Goal: Information Seeking & Learning: Learn about a topic

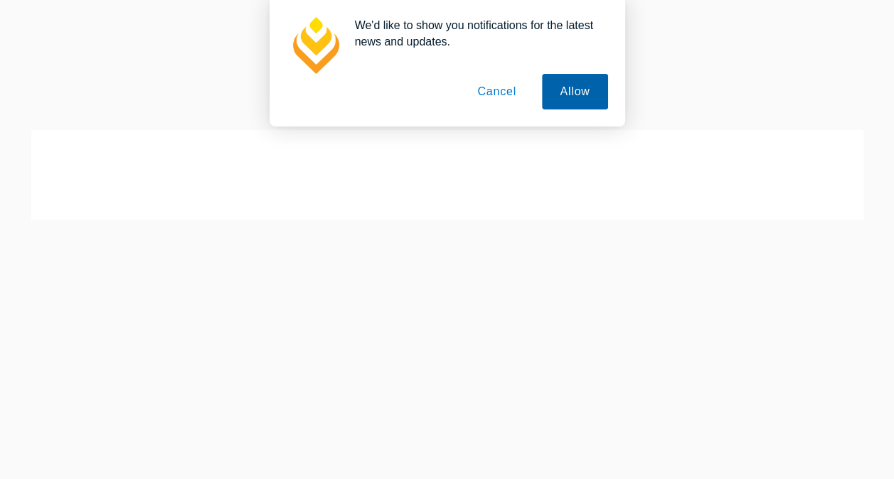
click at [590, 101] on button "Allow" at bounding box center [574, 92] width 65 height 36
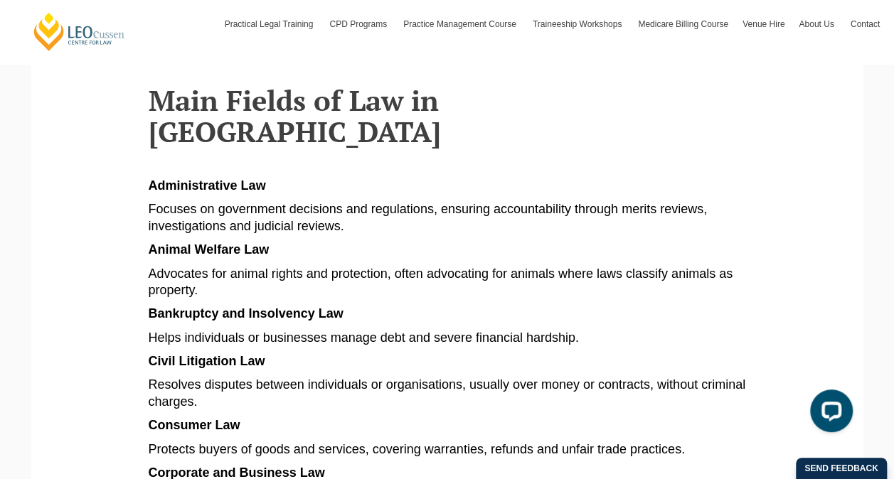
scroll to position [640, 0]
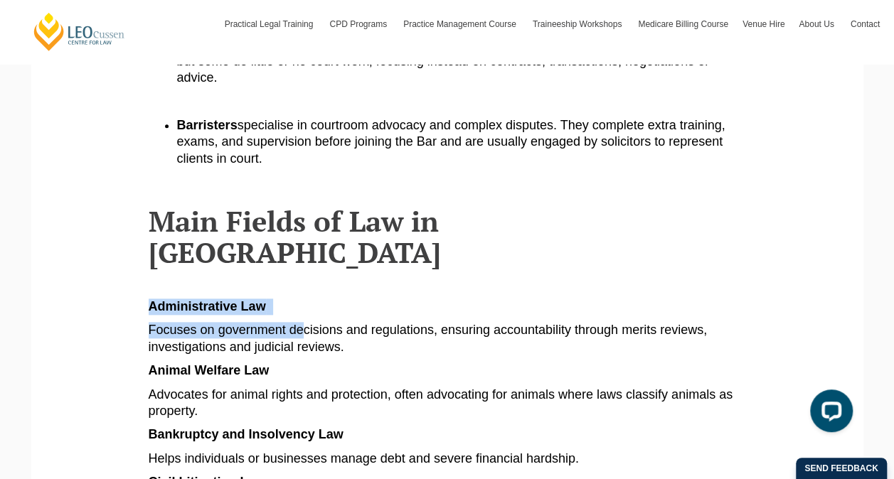
drag, startPoint x: 148, startPoint y: 245, endPoint x: 301, endPoint y: 255, distance: 153.3
drag, startPoint x: 297, startPoint y: 255, endPoint x: 289, endPoint y: 238, distance: 19.1
click at [289, 299] on p "Administrative Law" at bounding box center [448, 307] width 598 height 16
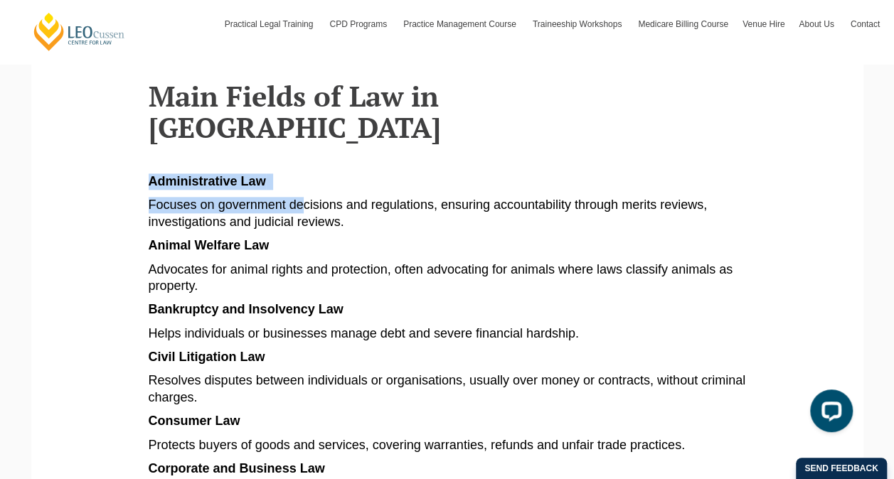
scroll to position [782, 0]
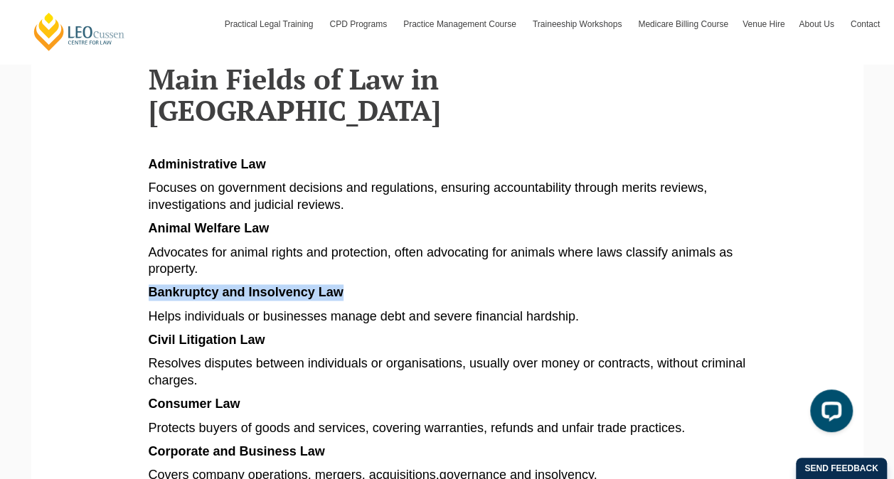
drag, startPoint x: 344, startPoint y: 232, endPoint x: 152, endPoint y: 238, distance: 192.1
click at [149, 285] on p "Bankruptcy and Insolvency Law" at bounding box center [448, 293] width 598 height 16
drag, startPoint x: 152, startPoint y: 238, endPoint x: 188, endPoint y: 230, distance: 36.3
copy span "Bankruptcy and Insolvency Law"
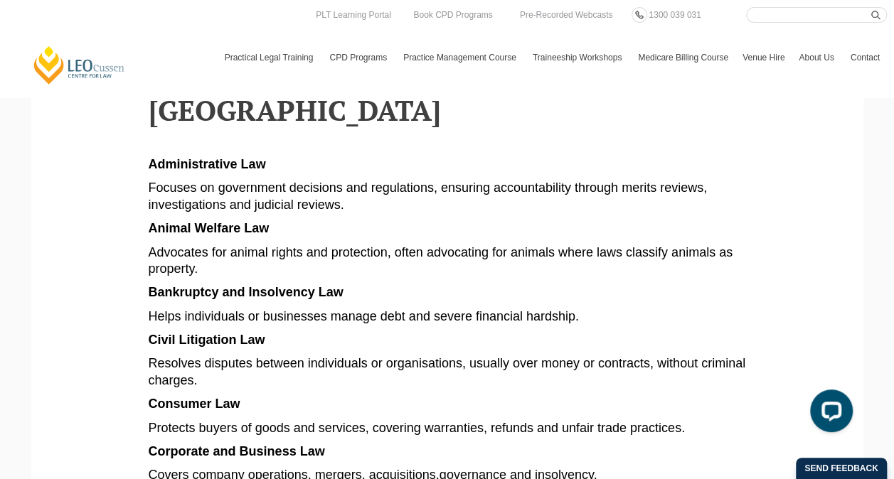
click at [276, 332] on p "Civil Litigation Law" at bounding box center [448, 340] width 598 height 16
drag, startPoint x: 149, startPoint y: 282, endPoint x: 267, endPoint y: 275, distance: 118.3
click at [267, 332] on p "Civil Litigation Law" at bounding box center [448, 340] width 598 height 16
drag, startPoint x: 267, startPoint y: 275, endPoint x: 238, endPoint y: 277, distance: 30.0
copy p "Civil Litigation Law"
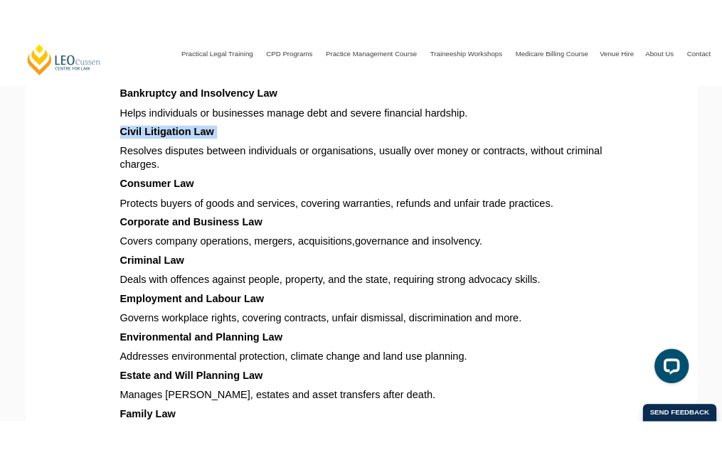
scroll to position [996, 0]
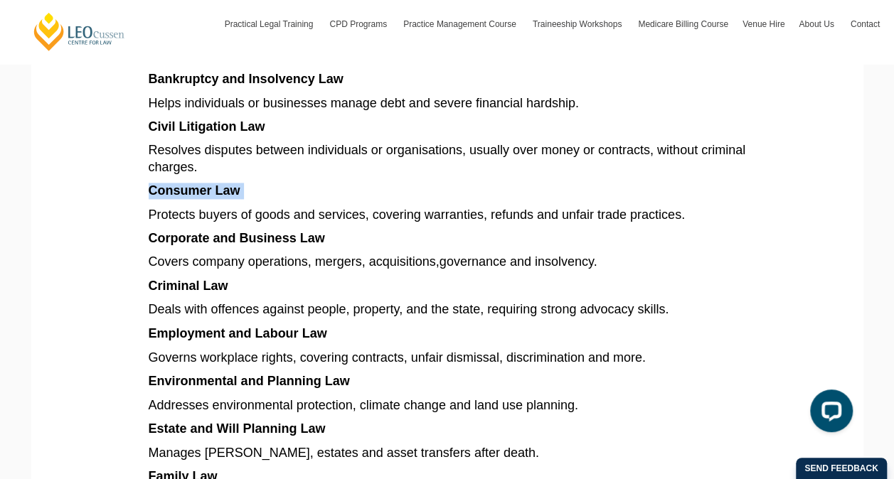
drag, startPoint x: 151, startPoint y: 131, endPoint x: 247, endPoint y: 129, distance: 96.0
click at [247, 183] on p "Consumer Law" at bounding box center [448, 191] width 598 height 16
drag, startPoint x: 247, startPoint y: 129, endPoint x: 235, endPoint y: 129, distance: 12.1
copy p "Consumer Law"
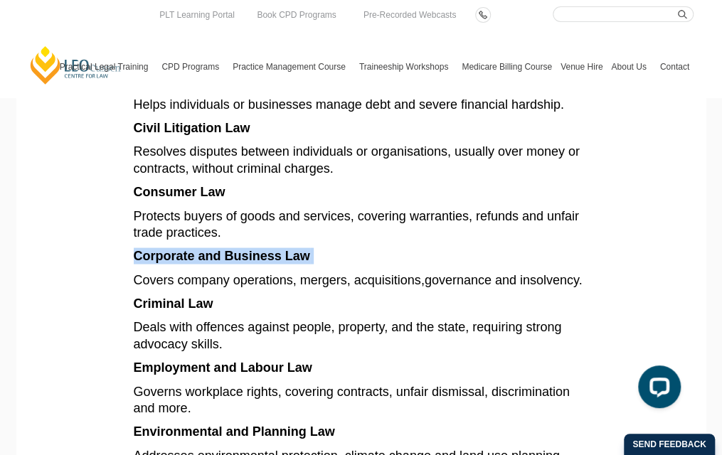
drag, startPoint x: 137, startPoint y: 192, endPoint x: 317, endPoint y: 191, distance: 180.7
click at [317, 248] on p "Corporate and Business Law" at bounding box center [361, 256] width 455 height 16
drag, startPoint x: 317, startPoint y: 191, endPoint x: 246, endPoint y: 188, distance: 70.5
copy p "Corporate and Business Law"
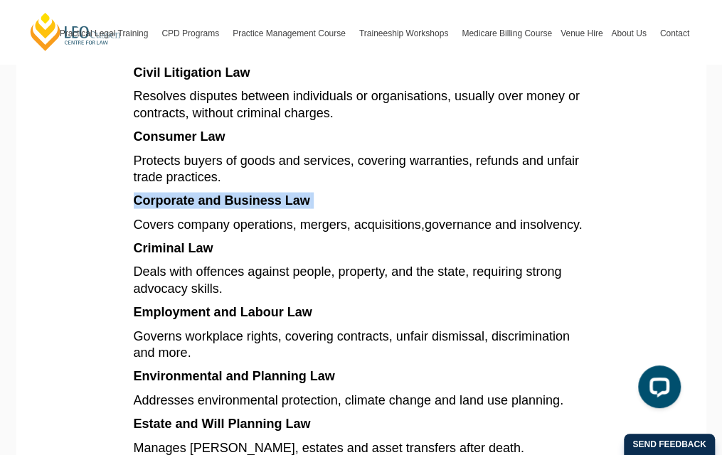
scroll to position [1138, 0]
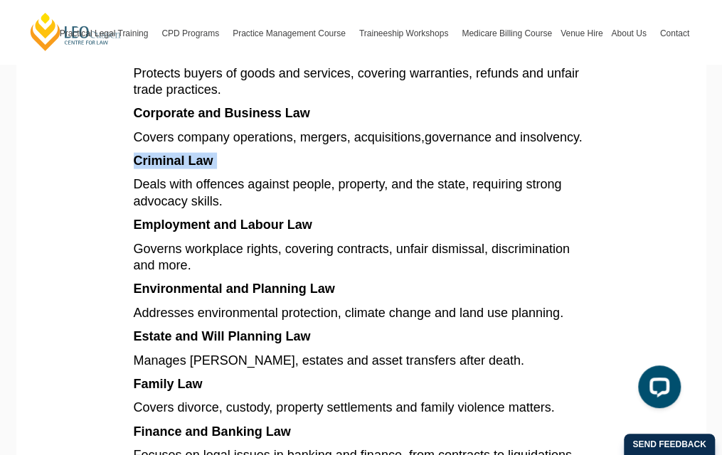
drag, startPoint x: 134, startPoint y: 113, endPoint x: 221, endPoint y: 114, distance: 86.8
click at [221, 153] on p "Criminal Law" at bounding box center [361, 161] width 455 height 16
drag, startPoint x: 221, startPoint y: 114, endPoint x: 201, endPoint y: 115, distance: 20.0
copy p "Criminal Law"
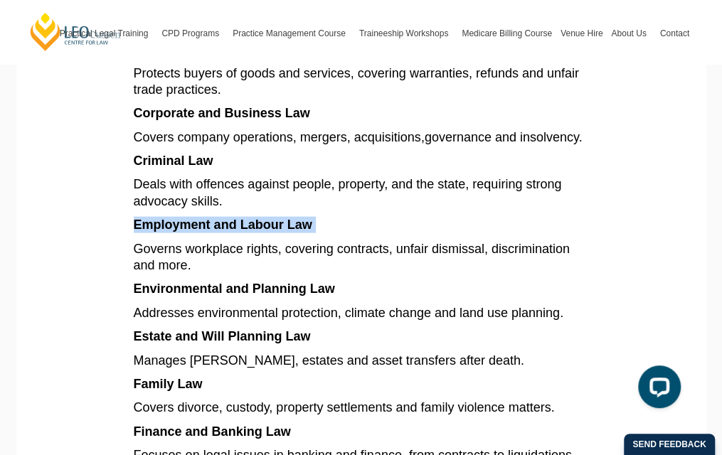
drag, startPoint x: 135, startPoint y: 177, endPoint x: 331, endPoint y: 178, distance: 196.3
click at [331, 217] on p "Employment and Labour Law" at bounding box center [361, 225] width 455 height 16
drag, startPoint x: 331, startPoint y: 178, endPoint x: 281, endPoint y: 173, distance: 50.7
copy p "Employment and Labour Law"
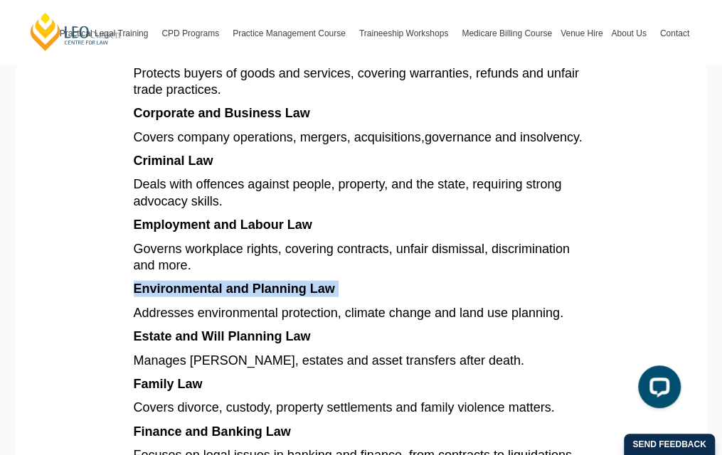
drag, startPoint x: 347, startPoint y: 240, endPoint x: 203, endPoint y: 226, distance: 145.1
click at [203, 226] on article "Explore different types of law in [GEOGRAPHIC_DATA], from criminal and family t…" at bounding box center [361, 203] width 455 height 2137
drag, startPoint x: 203, startPoint y: 226, endPoint x: 199, endPoint y: 245, distance: 19.5
copy article "Environmental and Planning Law"
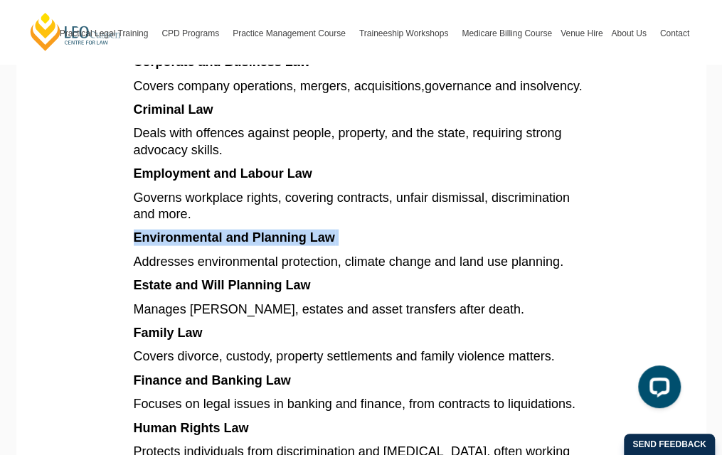
scroll to position [1209, 0]
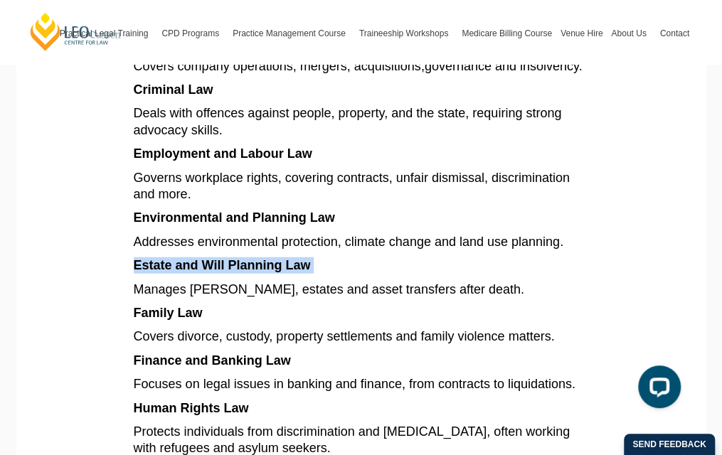
drag, startPoint x: 137, startPoint y: 219, endPoint x: 336, endPoint y: 228, distance: 199.4
click at [337, 257] on p "Estate and Will Planning Law" at bounding box center [361, 265] width 455 height 16
drag, startPoint x: 336, startPoint y: 228, endPoint x: 282, endPoint y: 221, distance: 54.4
copy p "Estate and Will Planning Law"
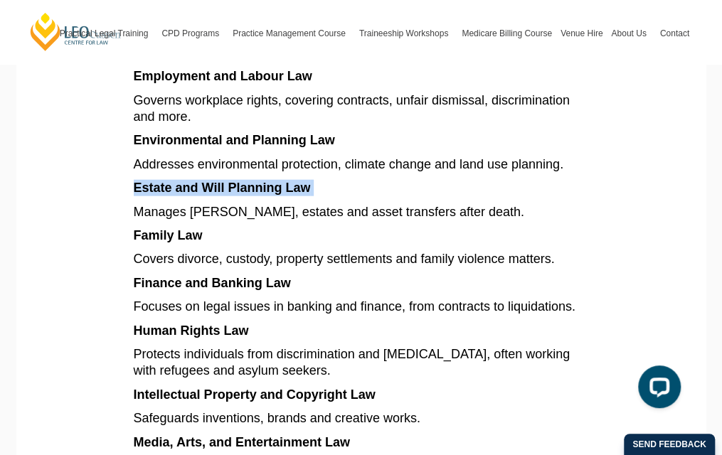
scroll to position [1351, 0]
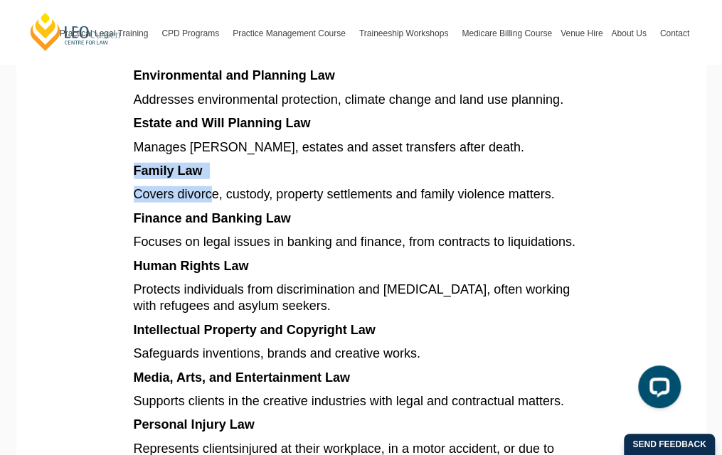
drag, startPoint x: 135, startPoint y: 124, endPoint x: 209, endPoint y: 134, distance: 74.6
drag, startPoint x: 209, startPoint y: 134, endPoint x: 218, endPoint y: 133, distance: 9.4
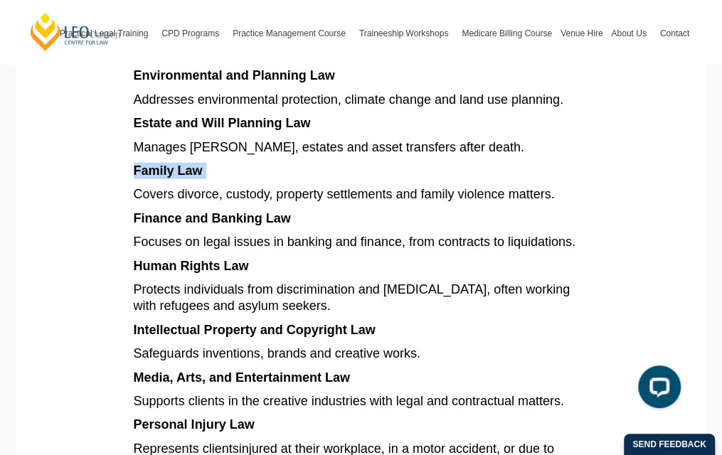
drag, startPoint x: 134, startPoint y: 124, endPoint x: 214, endPoint y: 132, distance: 80.7
click at [214, 163] on p "Family Law" at bounding box center [361, 171] width 455 height 16
drag, startPoint x: 214, startPoint y: 132, endPoint x: 184, endPoint y: 123, distance: 31.8
copy p "Family Law"
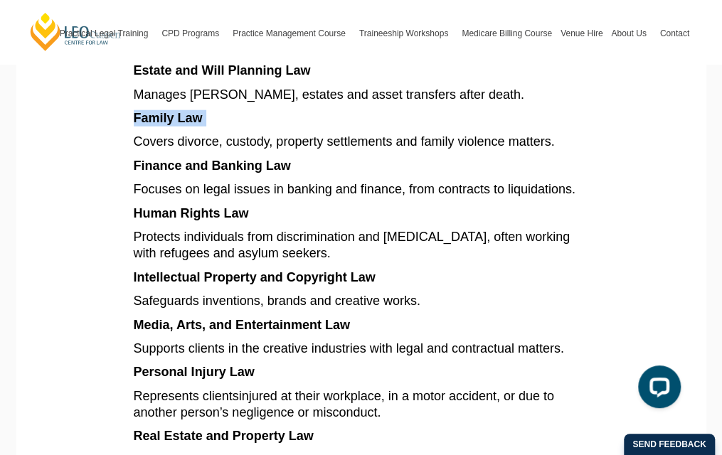
scroll to position [1423, 0]
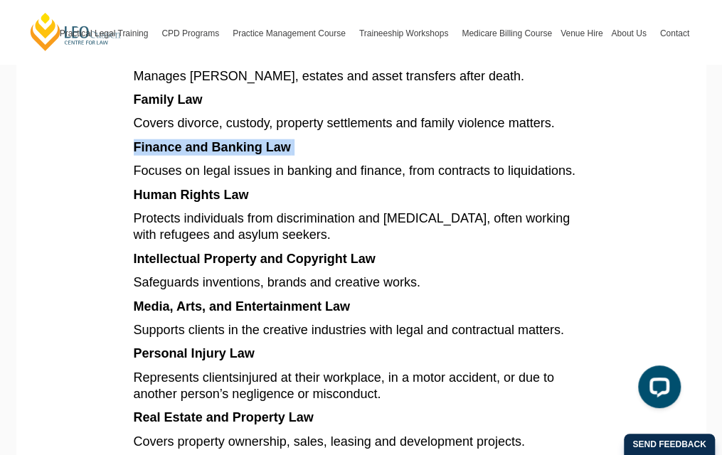
drag, startPoint x: 134, startPoint y: 100, endPoint x: 307, endPoint y: 100, distance: 173.6
click at [307, 139] on p "Finance and Banking Law" at bounding box center [361, 147] width 455 height 16
drag, startPoint x: 307, startPoint y: 100, endPoint x: 260, endPoint y: 95, distance: 47.2
copy p "Finance and Banking Law"
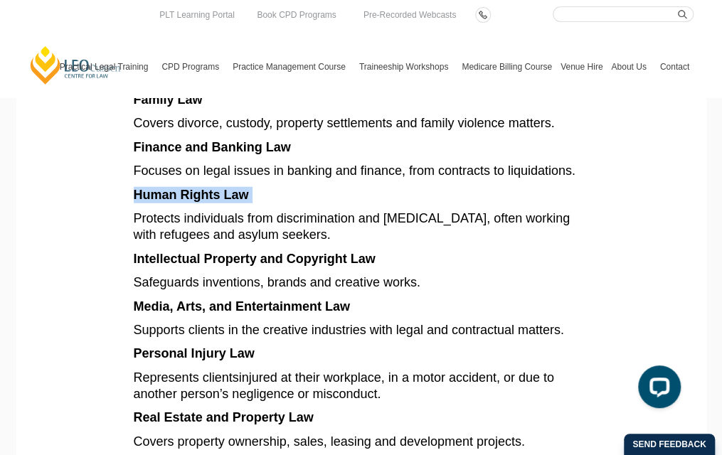
drag, startPoint x: 135, startPoint y: 148, endPoint x: 262, endPoint y: 147, distance: 126.6
click at [262, 187] on p "Human Rights Law" at bounding box center [361, 195] width 455 height 16
drag, startPoint x: 262, startPoint y: 147, endPoint x: 236, endPoint y: 148, distance: 25.6
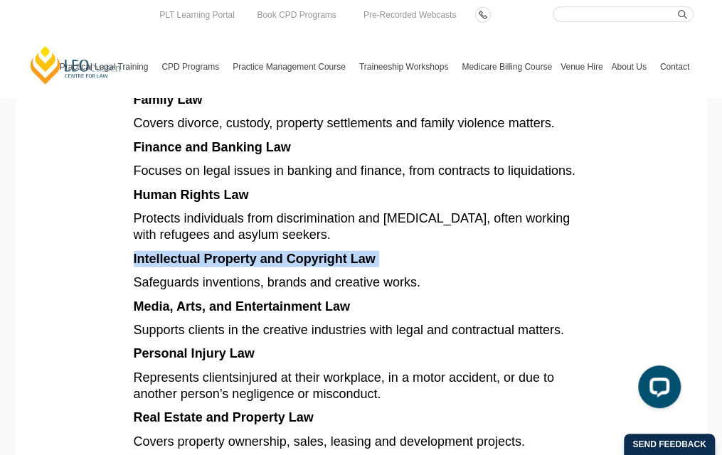
drag, startPoint x: 134, startPoint y: 210, endPoint x: 383, endPoint y: 214, distance: 249.0
click at [383, 251] on p "Intellectual Property and Copyright Law" at bounding box center [361, 259] width 455 height 16
drag, startPoint x: 383, startPoint y: 214, endPoint x: 349, endPoint y: 208, distance: 35.3
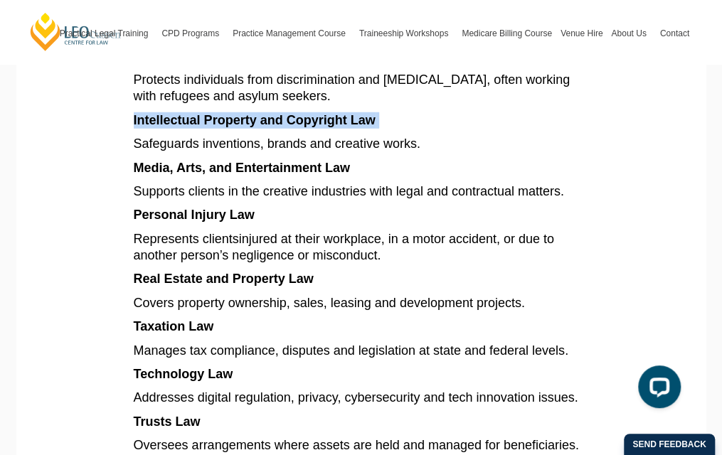
scroll to position [1565, 0]
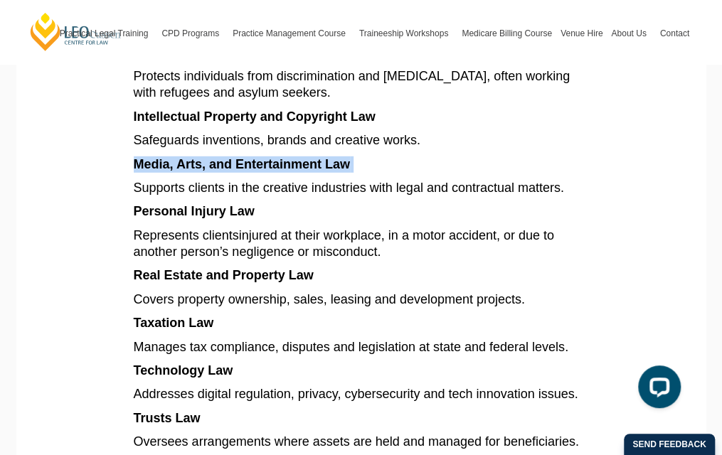
drag, startPoint x: 137, startPoint y: 118, endPoint x: 366, endPoint y: 117, distance: 228.3
click at [366, 156] on p "Media, Arts, and Entertainment Law" at bounding box center [361, 164] width 455 height 16
drag, startPoint x: 366, startPoint y: 116, endPoint x: 280, endPoint y: 115, distance: 85.4
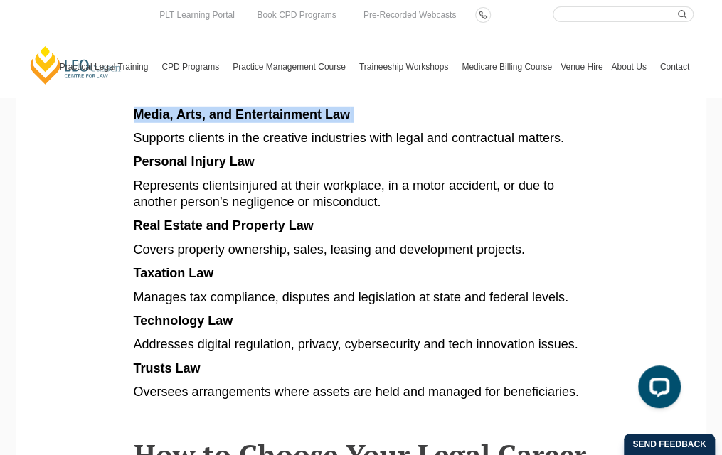
scroll to position [1636, 0]
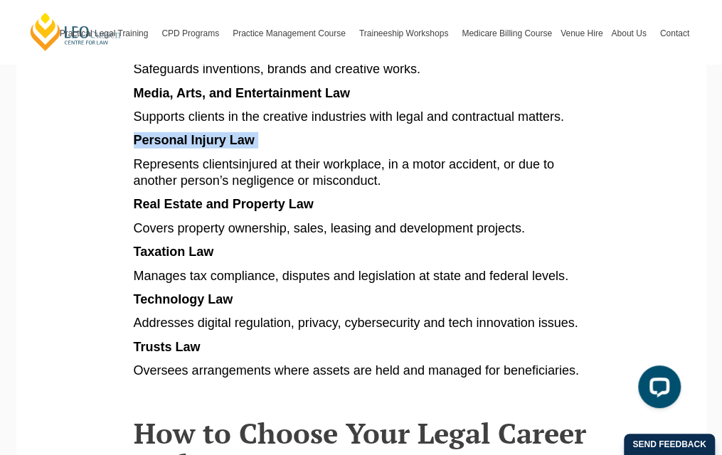
drag, startPoint x: 134, startPoint y: 92, endPoint x: 266, endPoint y: 102, distance: 132.7
click at [266, 132] on p "Personal Injury Law" at bounding box center [361, 140] width 455 height 16
drag, startPoint x: 266, startPoint y: 102, endPoint x: 237, endPoint y: 95, distance: 30.0
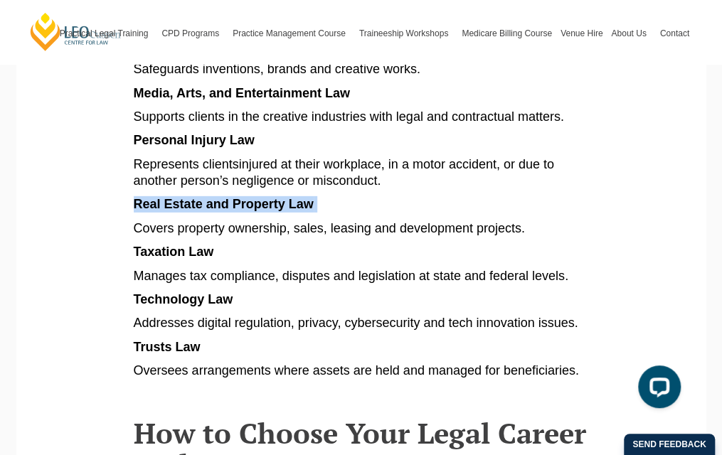
drag, startPoint x: 134, startPoint y: 157, endPoint x: 328, endPoint y: 161, distance: 193.5
click at [328, 196] on p "Real Estate and Property Law" at bounding box center [361, 204] width 455 height 16
drag, startPoint x: 328, startPoint y: 161, endPoint x: 276, endPoint y: 160, distance: 51.9
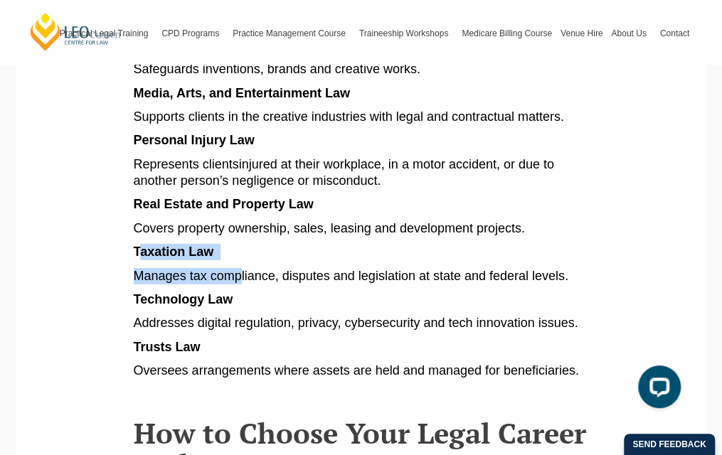
drag, startPoint x: 137, startPoint y: 204, endPoint x: 240, endPoint y: 222, distance: 105.4
drag, startPoint x: 240, startPoint y: 222, endPoint x: 219, endPoint y: 203, distance: 28.7
click at [219, 244] on p "Taxation Law" at bounding box center [361, 252] width 455 height 16
click at [141, 245] on span "Taxation Law" at bounding box center [174, 252] width 80 height 14
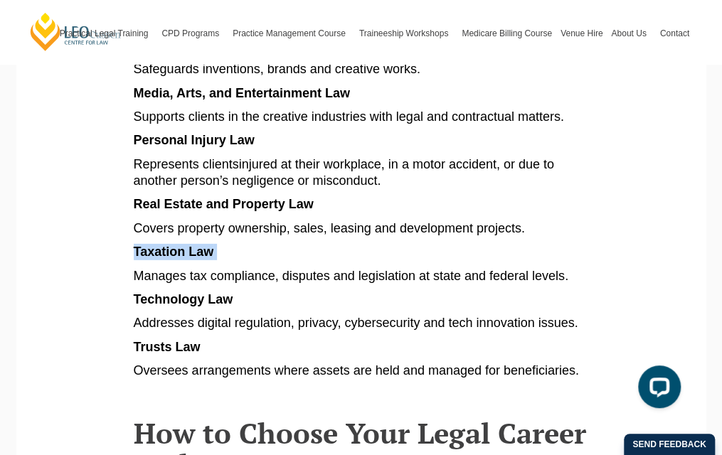
drag, startPoint x: 169, startPoint y: 211, endPoint x: 220, endPoint y: 213, distance: 51.2
click at [220, 244] on p "Taxation Law" at bounding box center [361, 252] width 455 height 16
drag, startPoint x: 220, startPoint y: 213, endPoint x: 181, endPoint y: 211, distance: 39.2
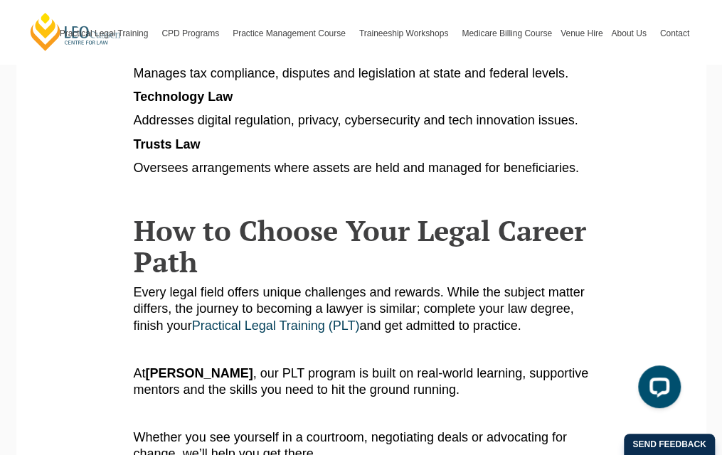
scroll to position [1707, 0]
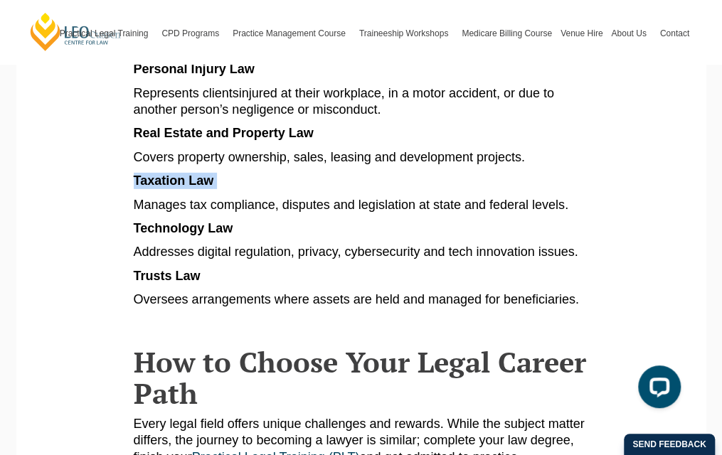
drag, startPoint x: 134, startPoint y: 181, endPoint x: 245, endPoint y: 184, distance: 111.0
click at [245, 221] on p "Technology Law" at bounding box center [361, 229] width 455 height 16
drag, startPoint x: 245, startPoint y: 184, endPoint x: 215, endPoint y: 179, distance: 31.0
drag, startPoint x: 137, startPoint y: 228, endPoint x: 203, endPoint y: 232, distance: 67.0
click at [203, 268] on p "Trusts Law" at bounding box center [361, 276] width 455 height 16
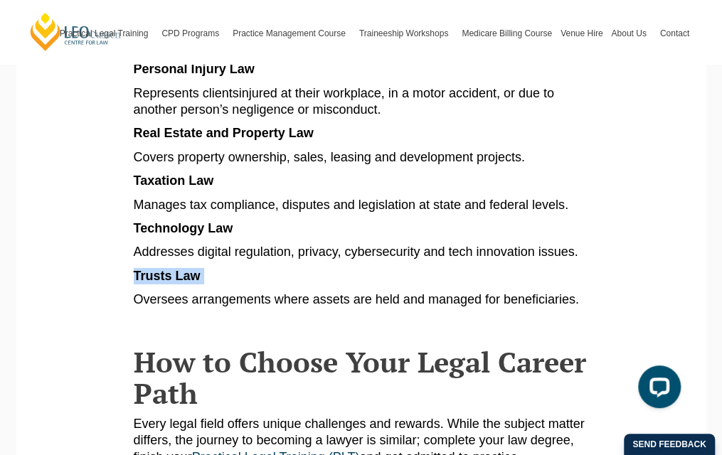
drag, startPoint x: 203, startPoint y: 232, endPoint x: 190, endPoint y: 232, distance: 13.5
